Goal: Information Seeking & Learning: Learn about a topic

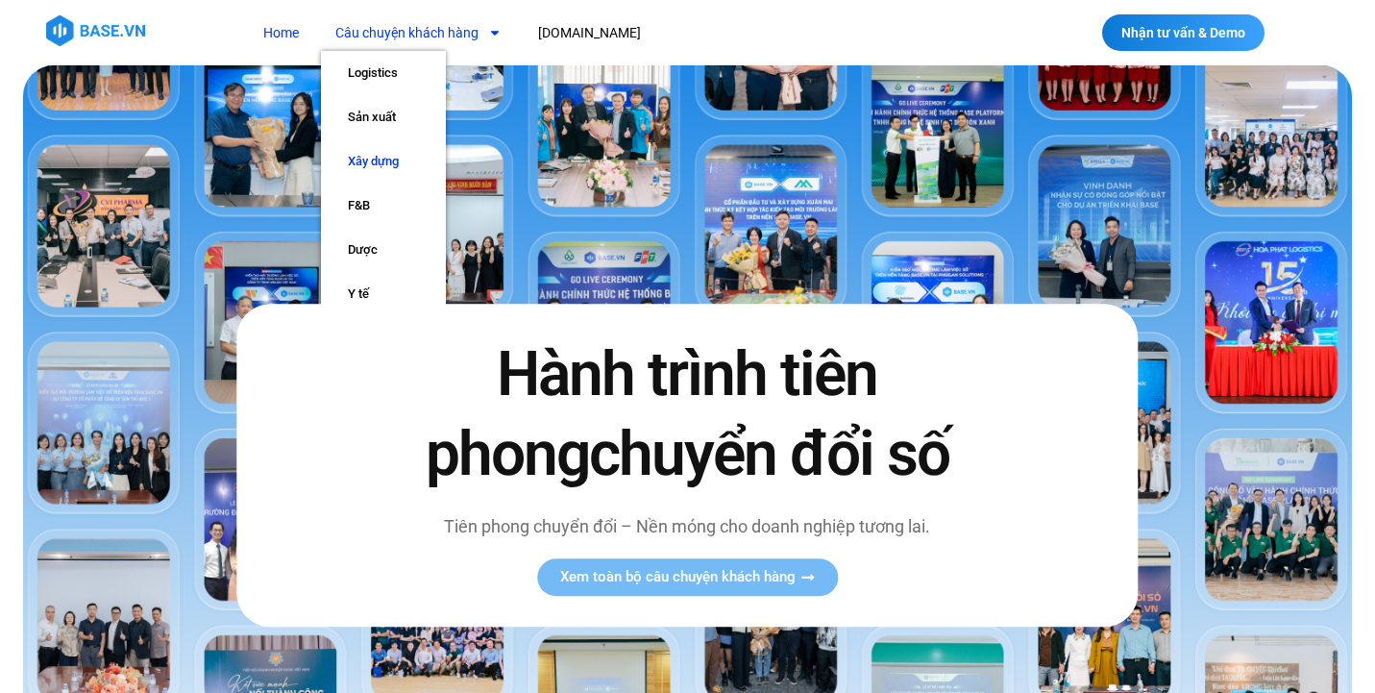
click at [391, 159] on link "Xây dựng" at bounding box center [383, 161] width 125 height 44
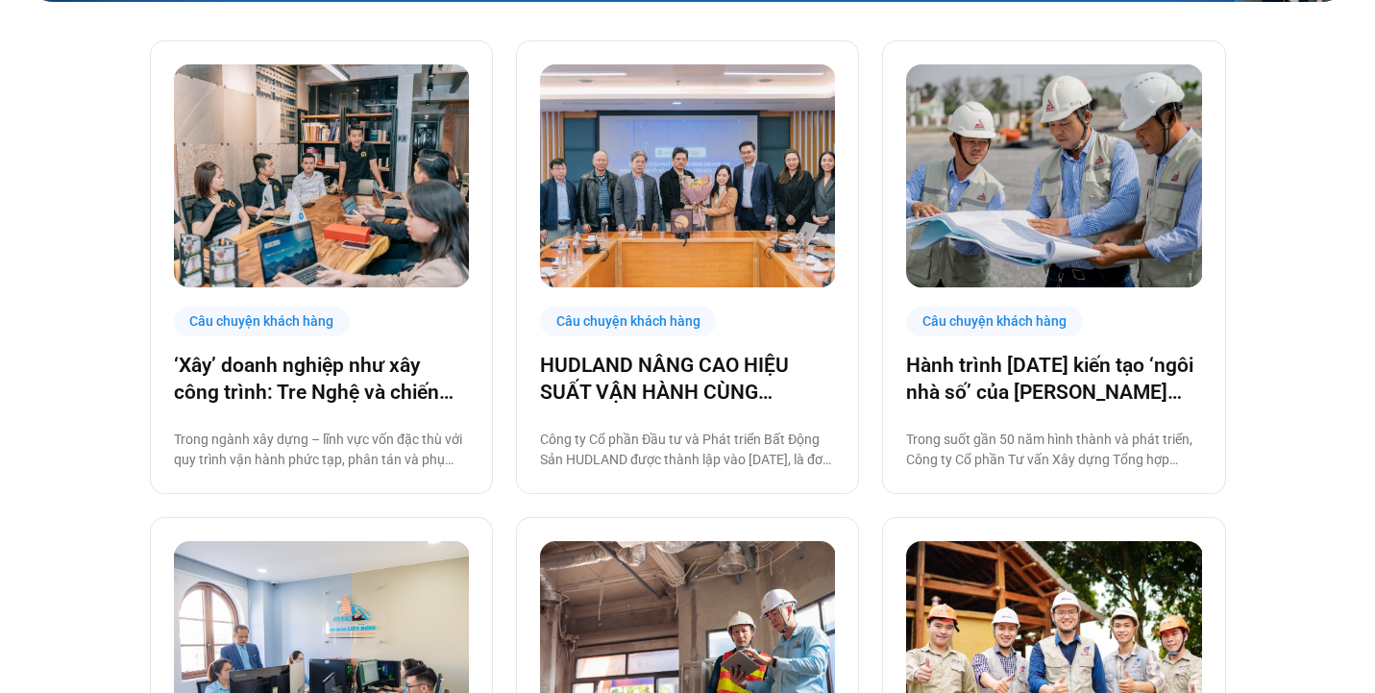
scroll to position [479, 0]
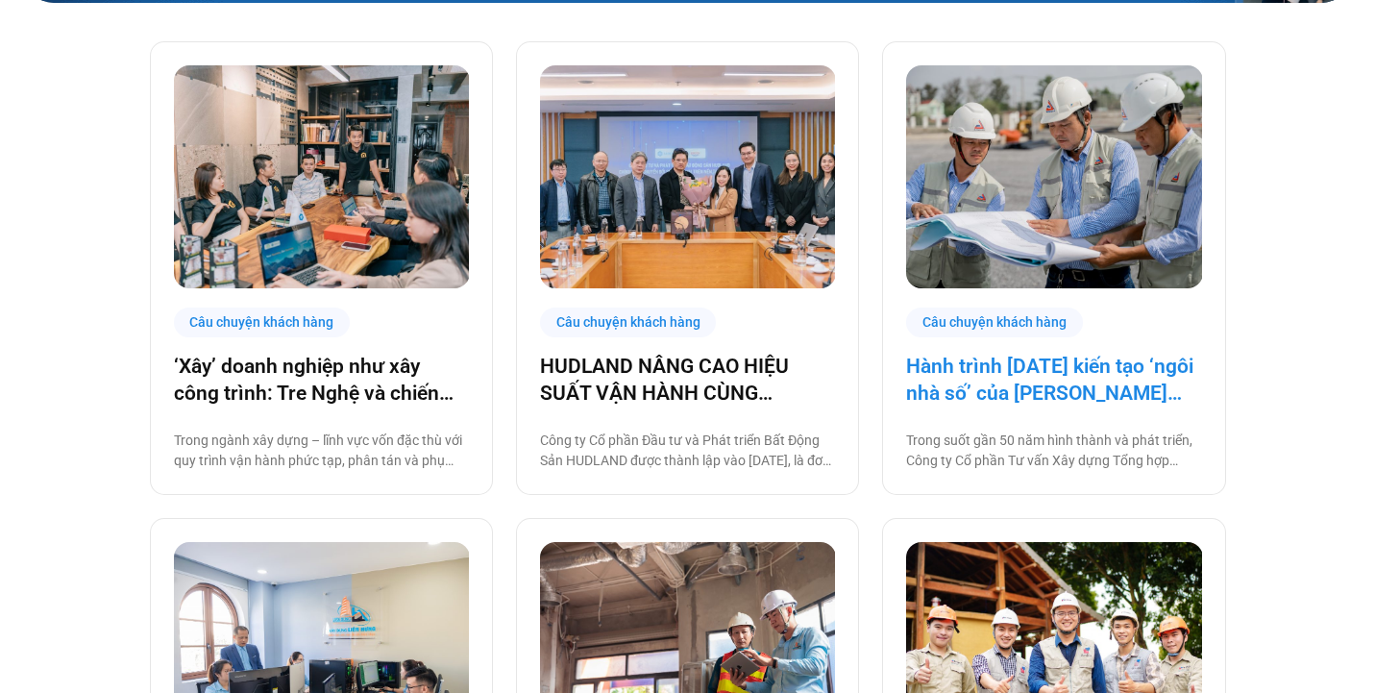
click at [1043, 369] on link "Hành trình [DATE] kiến tạo ‘ngôi nhà số’ của [PERSON_NAME] cùng [DOMAIN_NAME]: …" at bounding box center [1053, 380] width 295 height 54
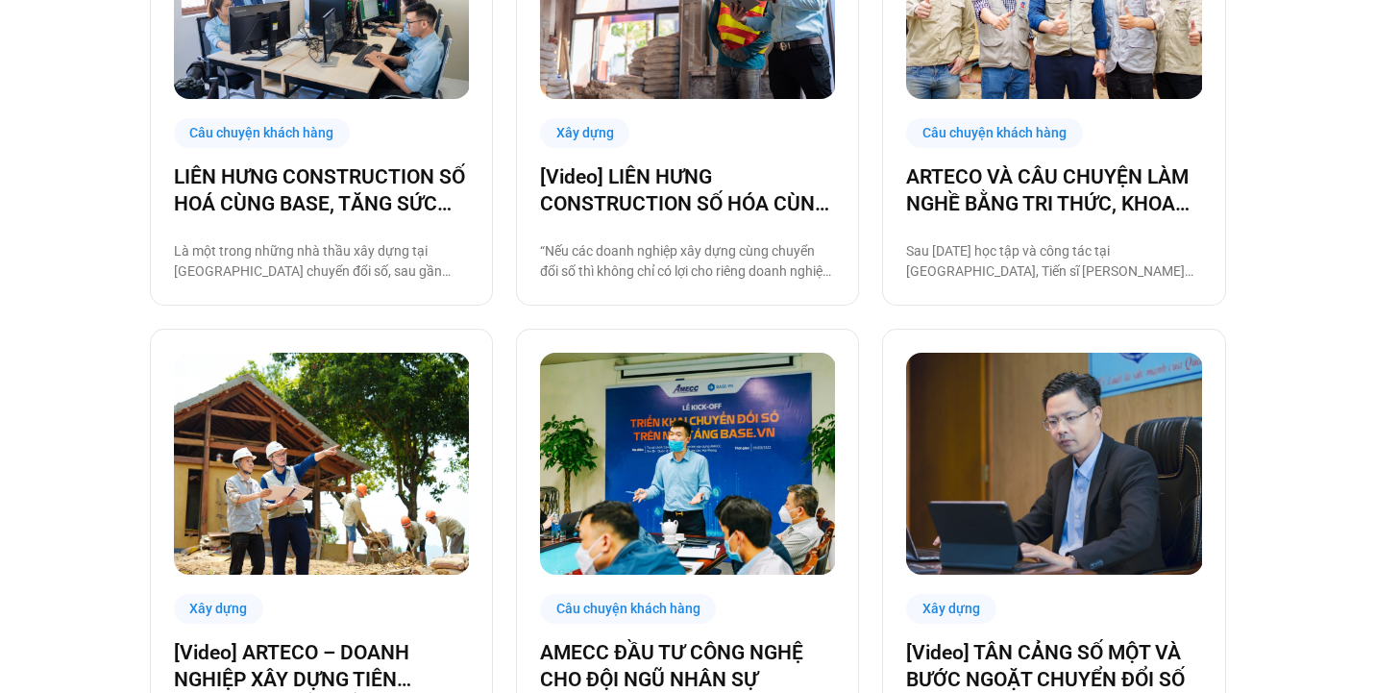
scroll to position [1146, 0]
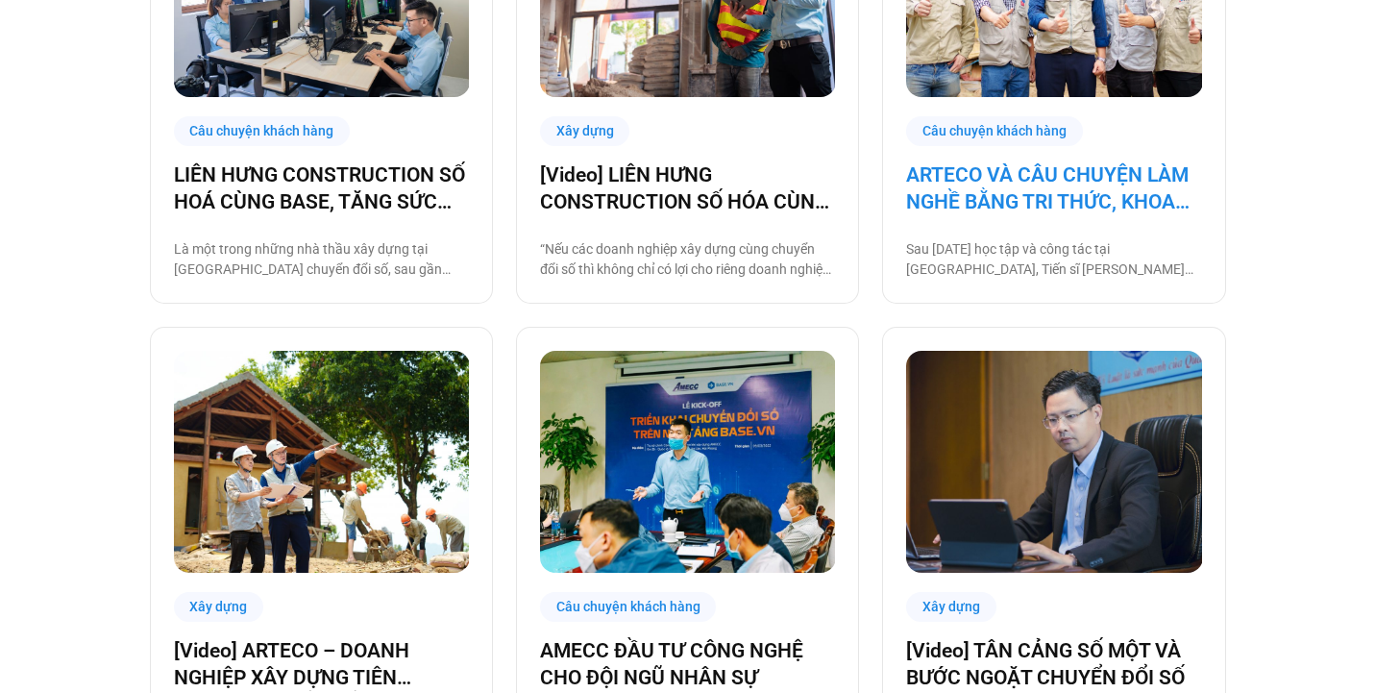
click at [1087, 187] on link "ARTECO VÀ CÂU CHUYỆN LÀM NGHỀ BẰNG TRI THỨC, KHOA HỌC VÀ CÔNG NGHỆ" at bounding box center [1053, 188] width 295 height 54
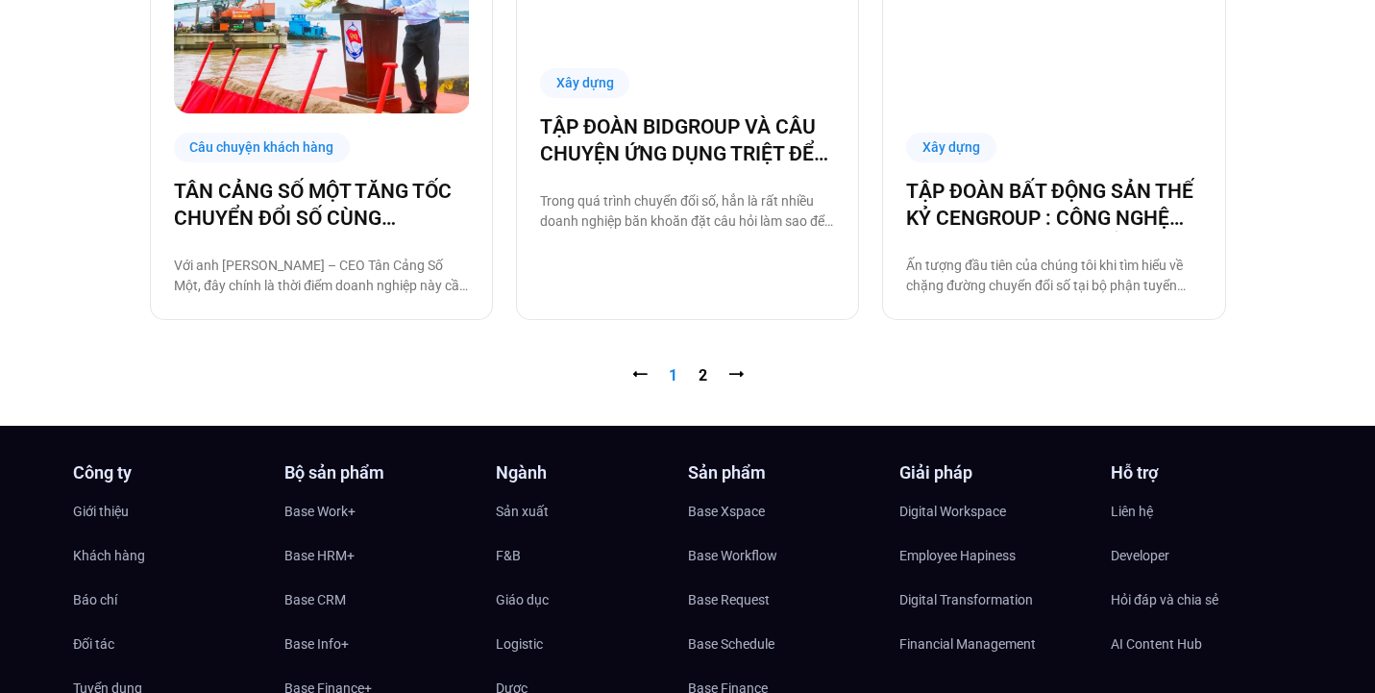
scroll to position [2100, 0]
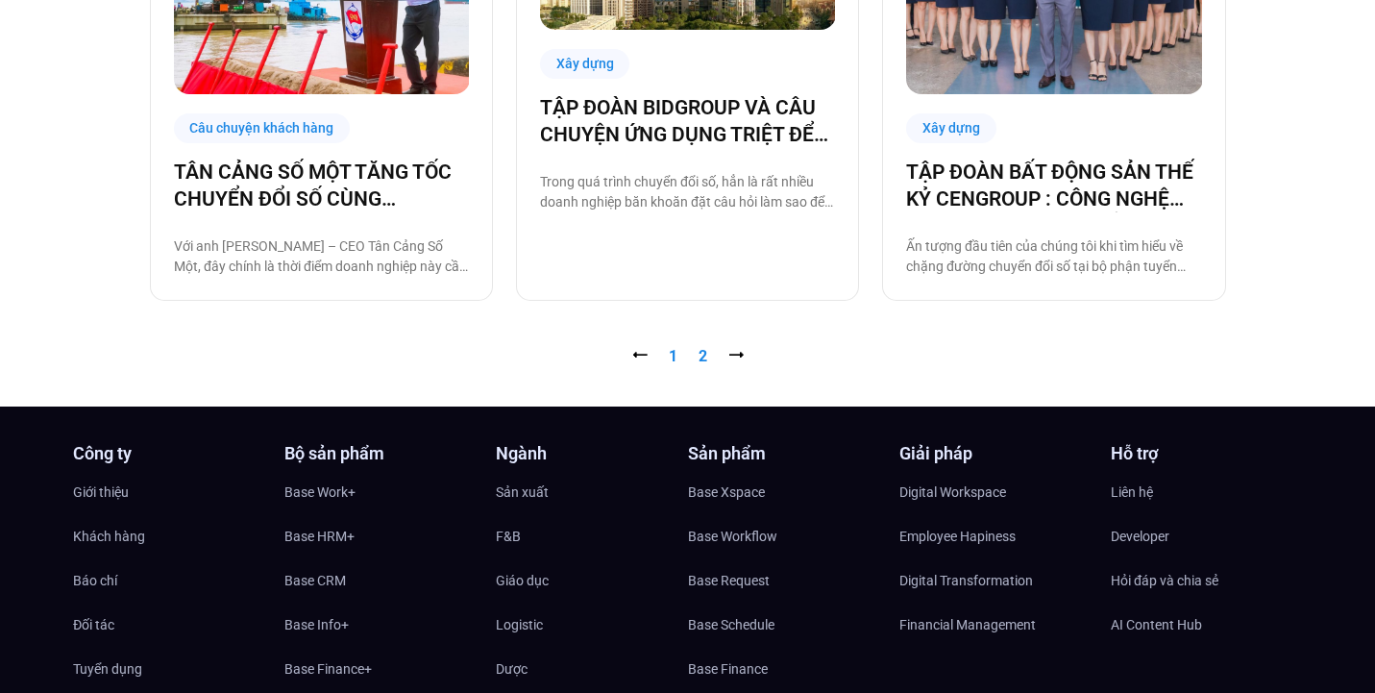
click at [705, 349] on link "Trang 2" at bounding box center [702, 356] width 9 height 18
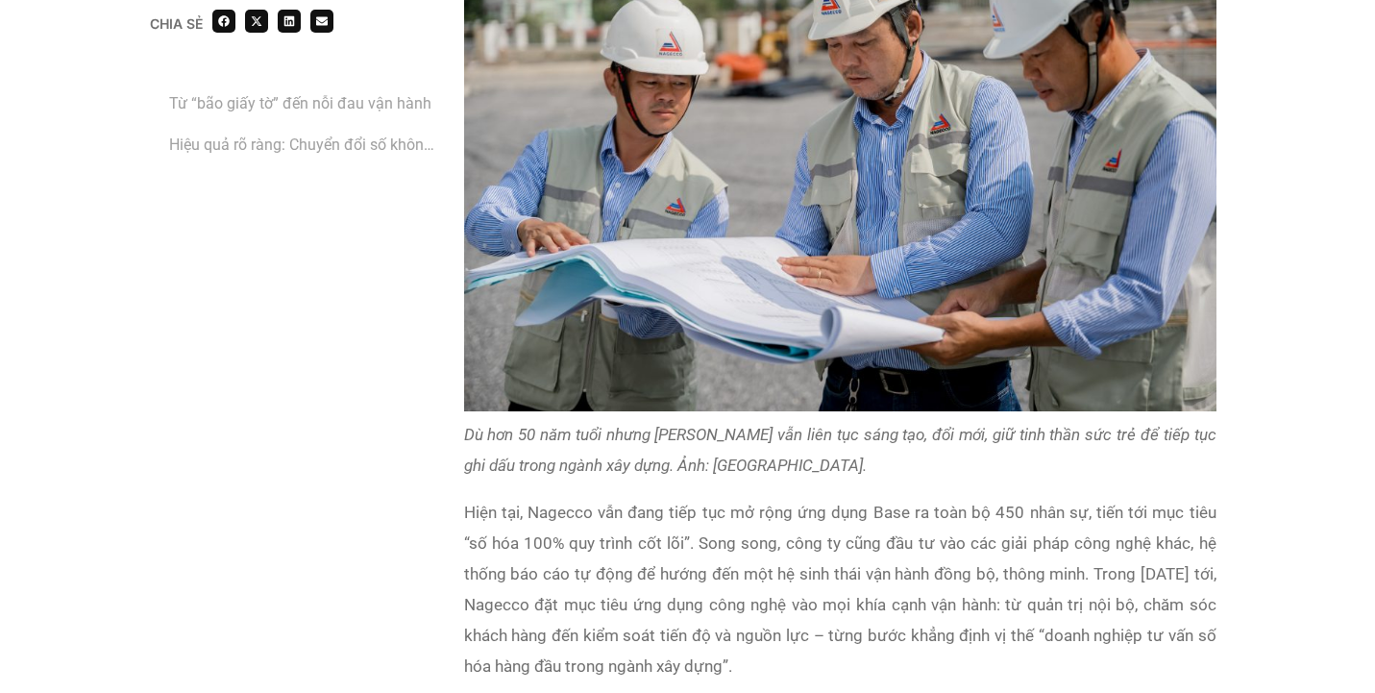
scroll to position [3763, 0]
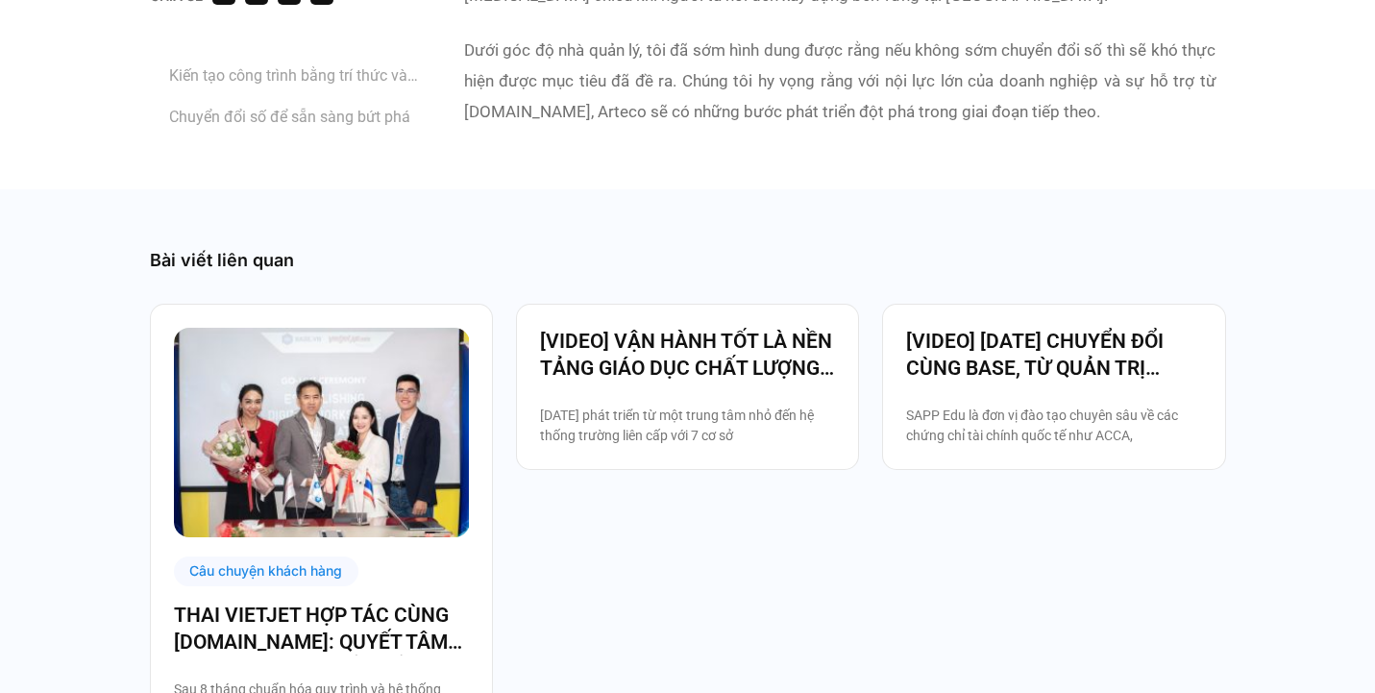
scroll to position [5757, 0]
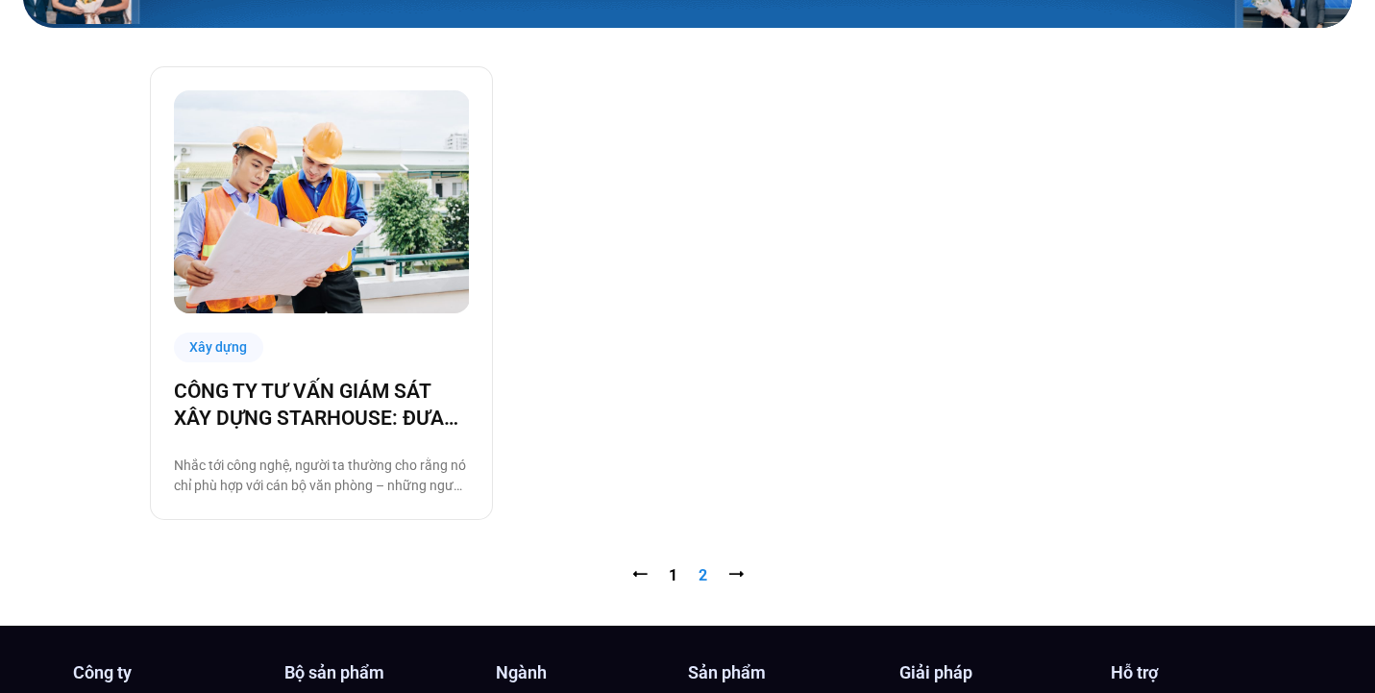
scroll to position [458, 0]
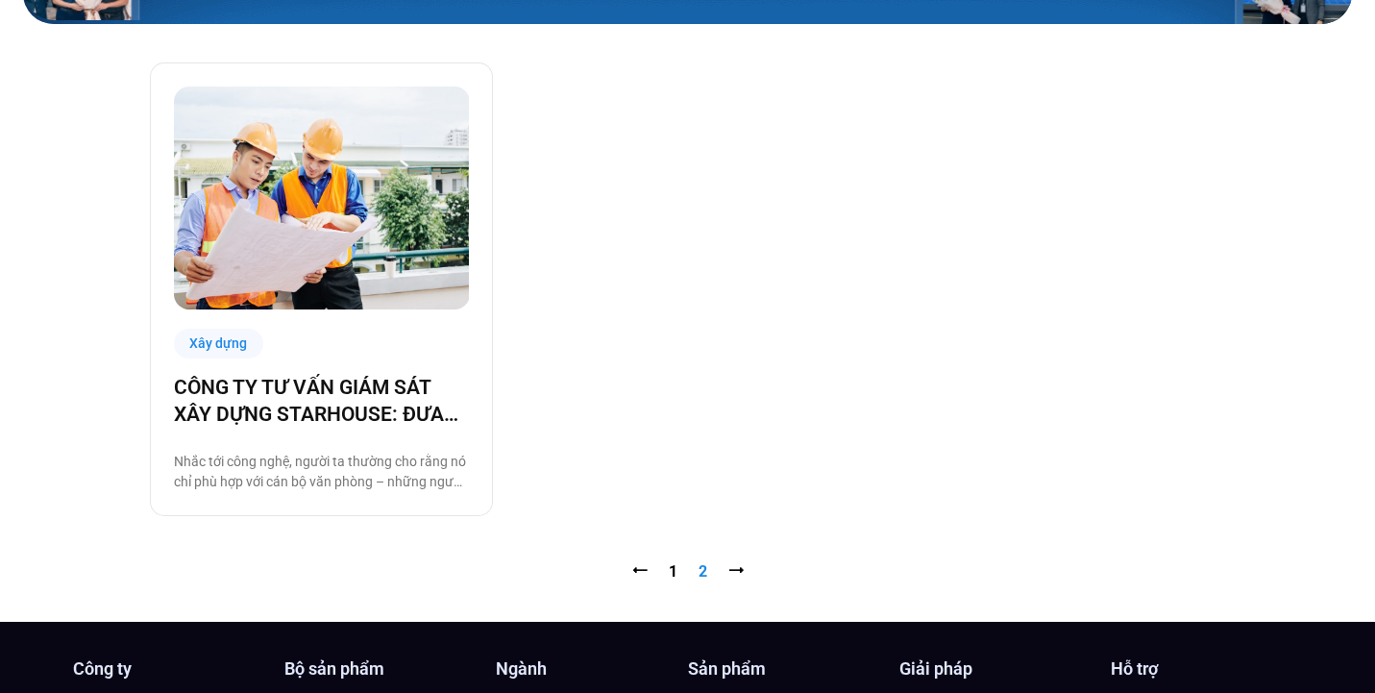
click at [666, 569] on nav "⭠ Trang 1 Trang 2 ⭢" at bounding box center [688, 571] width 1076 height 23
click at [669, 571] on link "Trang 1" at bounding box center [673, 571] width 9 height 18
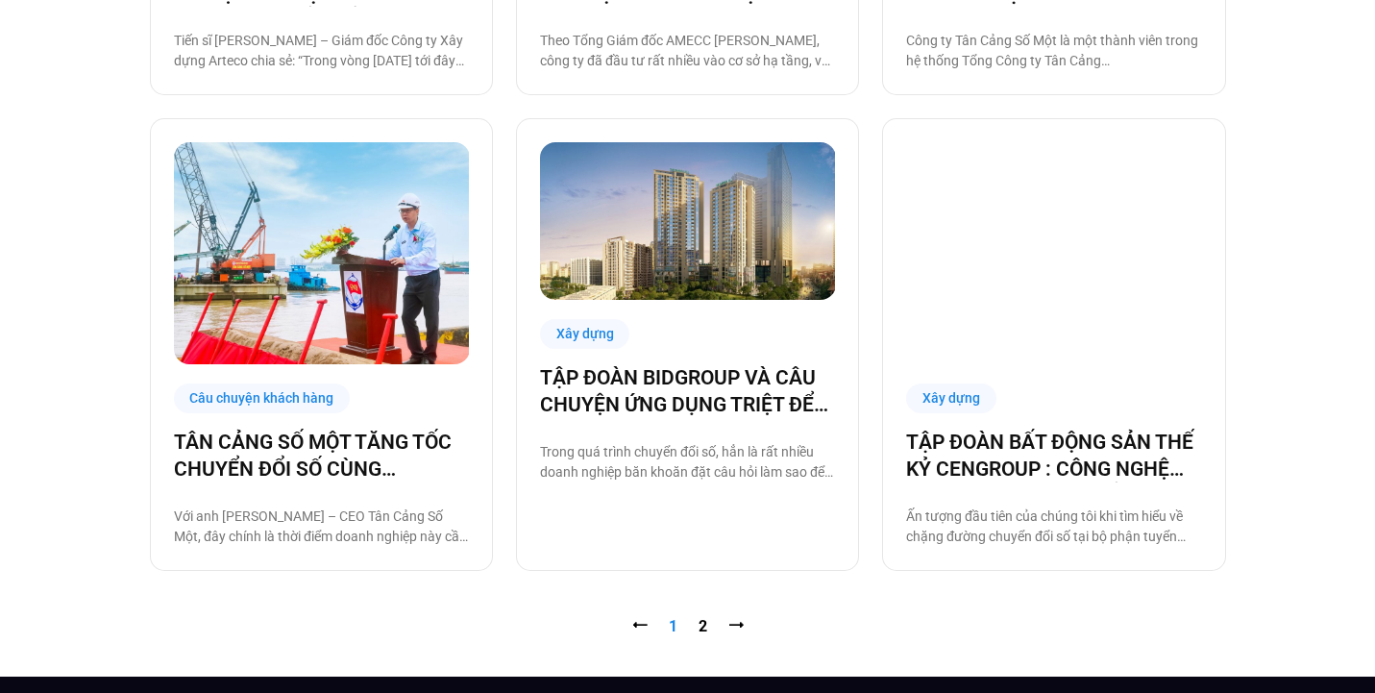
scroll to position [1842, 0]
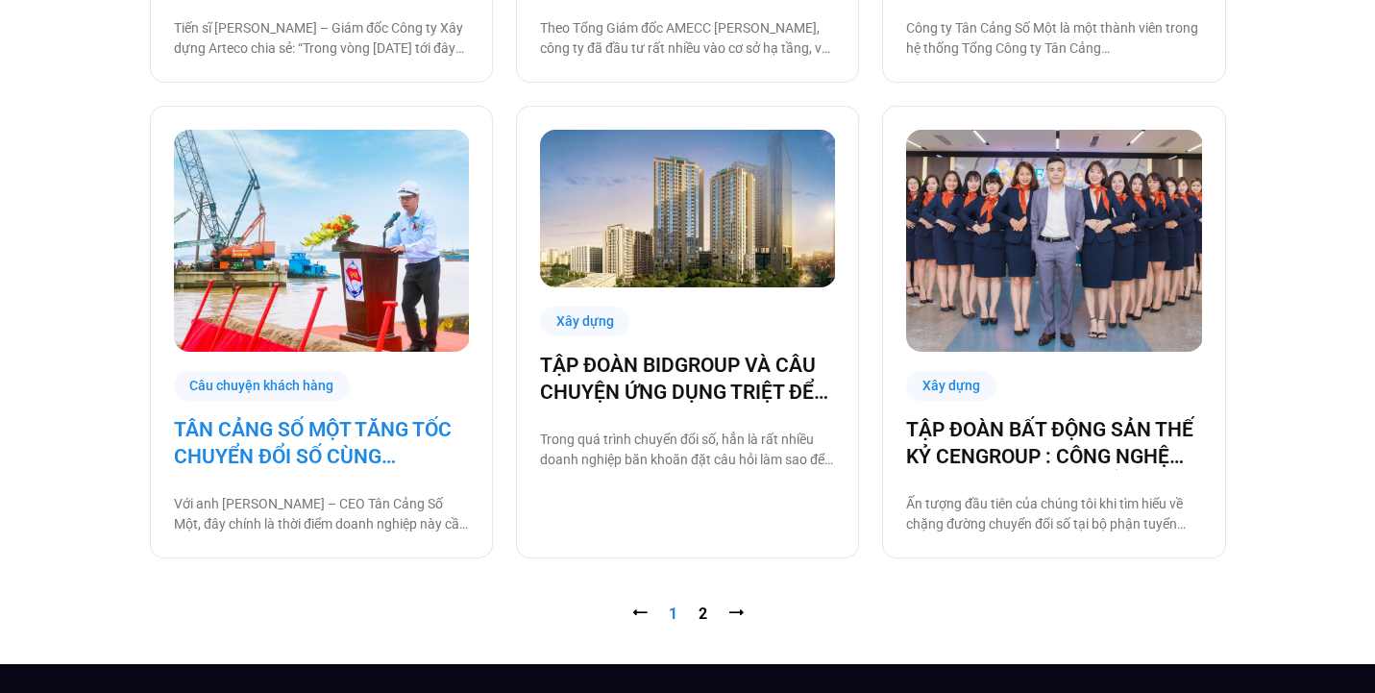
click at [394, 457] on link "TÂN CẢNG SỐ MỘT TĂNG TỐC CHUYỂN ĐỔI SỐ CÙNG [DOMAIN_NAME]" at bounding box center [321, 443] width 295 height 54
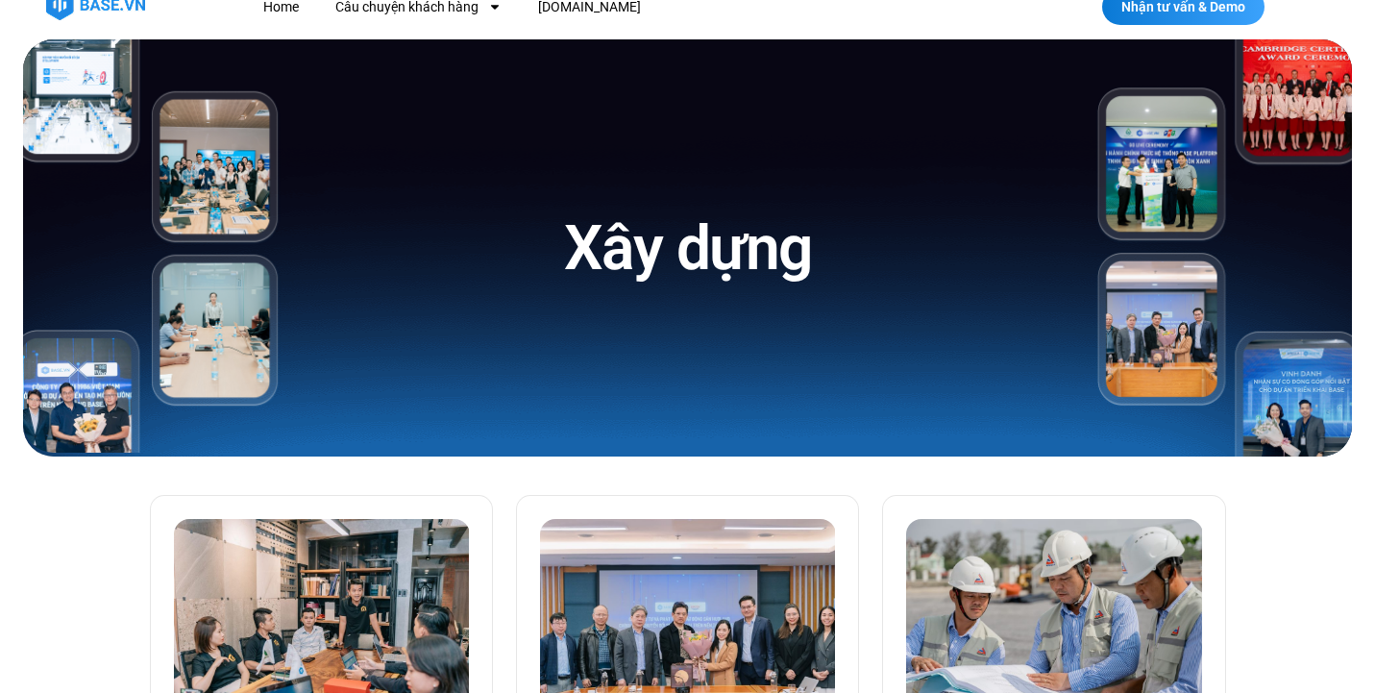
scroll to position [0, 0]
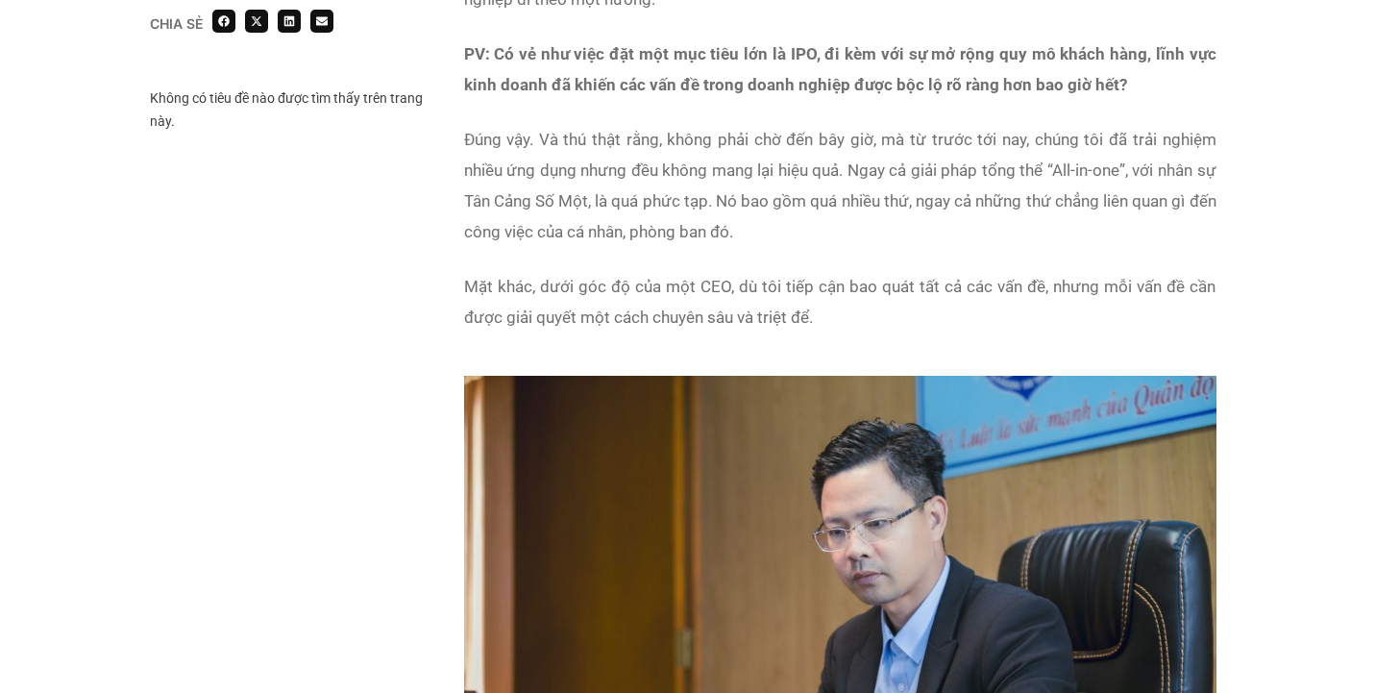
scroll to position [2978, 0]
